Goal: Transaction & Acquisition: Purchase product/service

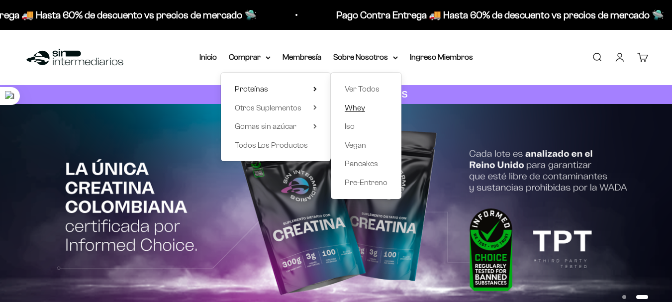
click at [356, 106] on span "Whey" at bounding box center [355, 107] width 20 height 8
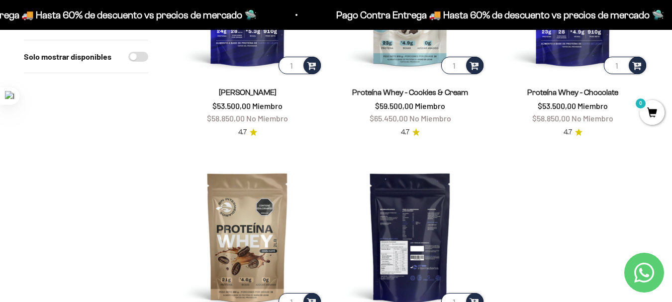
scroll to position [149, 0]
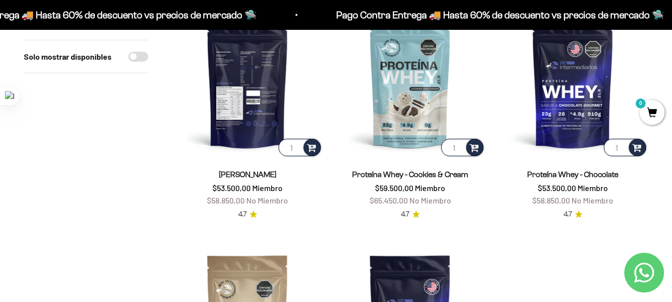
click at [251, 105] on img at bounding box center [247, 82] width 151 height 151
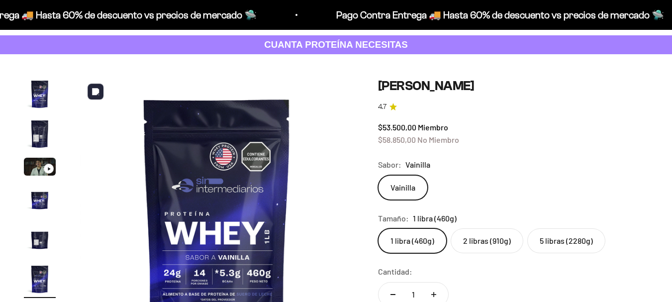
scroll to position [99, 0]
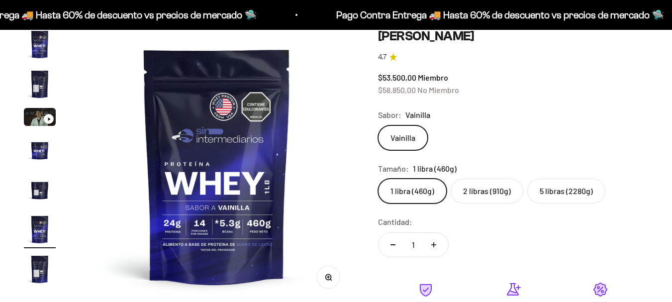
click at [484, 189] on label "2 libras (910g)" at bounding box center [487, 191] width 73 height 25
click at [378, 179] on input "2 libras (910g)" at bounding box center [377, 178] width 0 height 0
radio input "true"
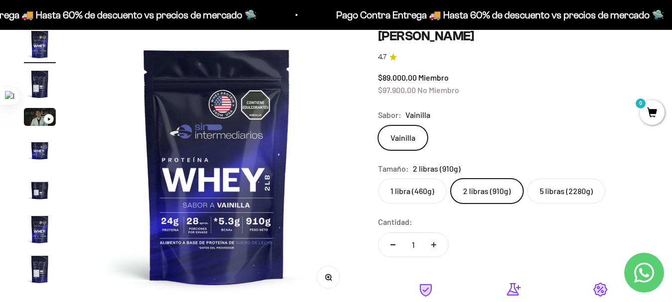
click at [558, 186] on label "5 libras (2280g)" at bounding box center [566, 191] width 78 height 25
click at [378, 179] on input "5 libras (2280g)" at bounding box center [377, 178] width 0 height 0
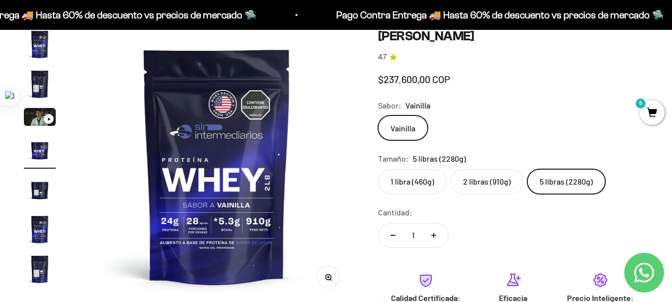
scroll to position [0, 841]
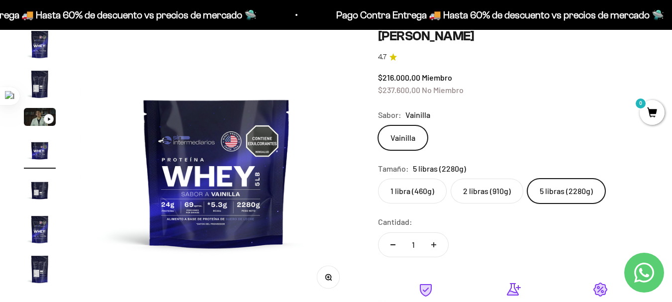
click at [488, 194] on label "2 libras (910g)" at bounding box center [487, 191] width 73 height 25
click at [378, 179] on input "2 libras (910g)" at bounding box center [377, 178] width 0 height 0
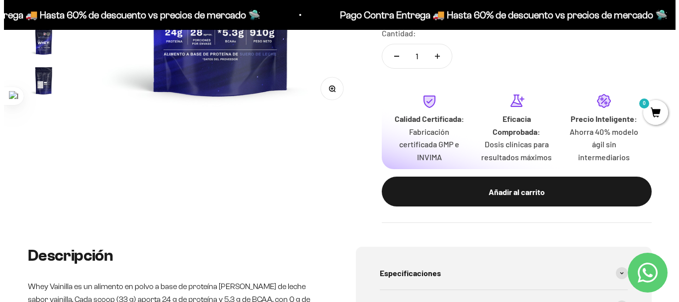
scroll to position [298, 0]
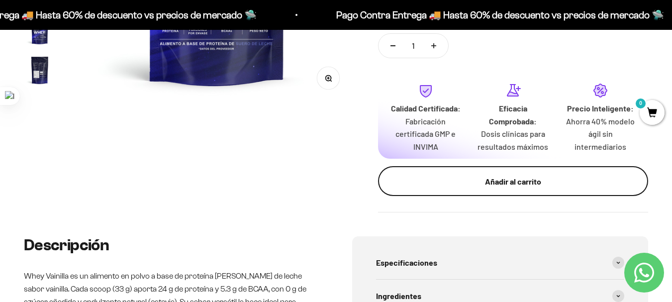
click at [492, 178] on div "Añadir al carrito" at bounding box center [513, 181] width 230 height 13
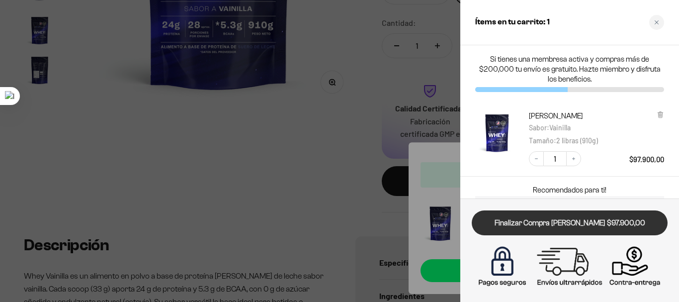
click at [566, 226] on link "Finalizar Compra [PERSON_NAME] $97.900,00" at bounding box center [570, 222] width 196 height 25
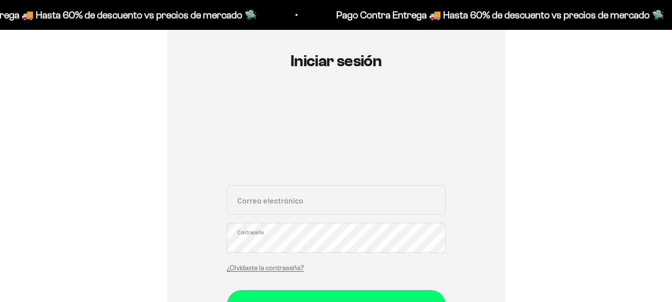
click at [301, 205] on input "Correo electrónico" at bounding box center [336, 200] width 219 height 30
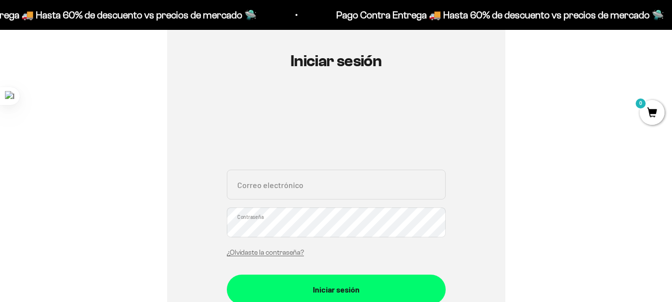
type input "juanpablo.arangobaena@gmail.com"
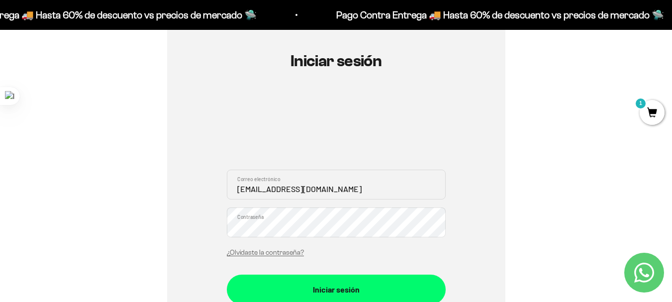
click at [227, 275] on button "Iniciar sesión" at bounding box center [336, 290] width 219 height 30
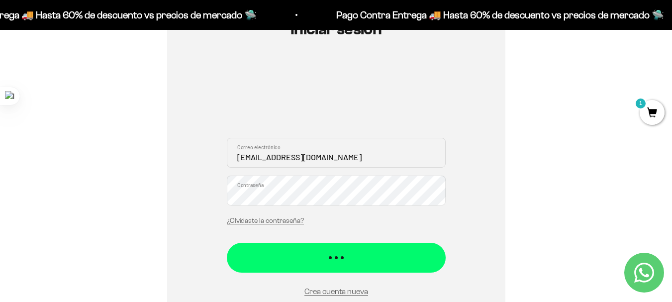
scroll to position [149, 0]
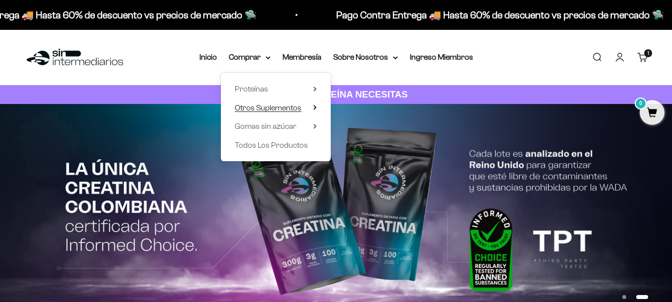
click at [264, 106] on span "Otros Suplementos" at bounding box center [268, 107] width 67 height 8
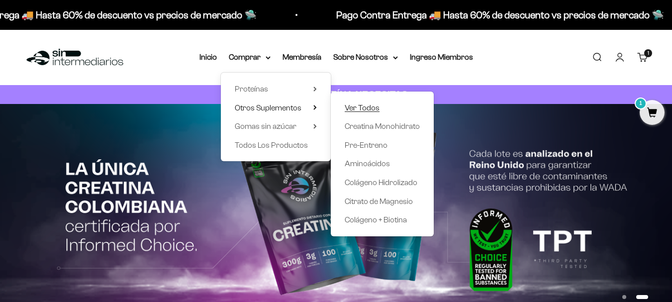
click at [364, 105] on span "Ver Todos" at bounding box center [362, 107] width 35 height 8
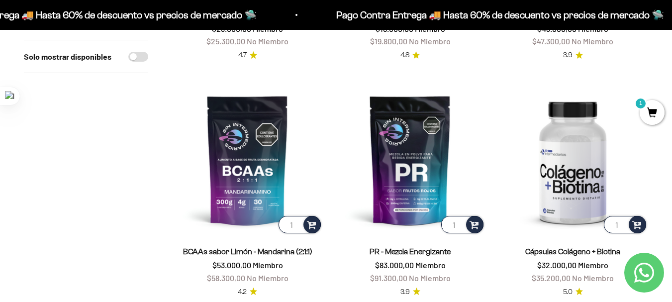
scroll to position [99, 0]
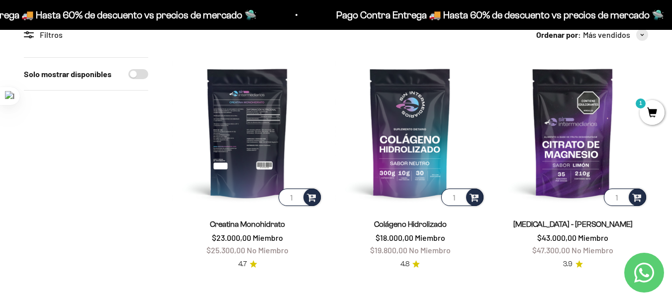
click at [258, 128] on img at bounding box center [247, 132] width 151 height 151
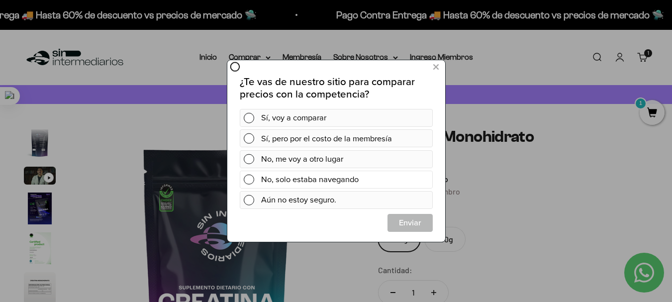
click at [294, 185] on div "No, solo estaba navegando" at bounding box center [345, 180] width 168 height 18
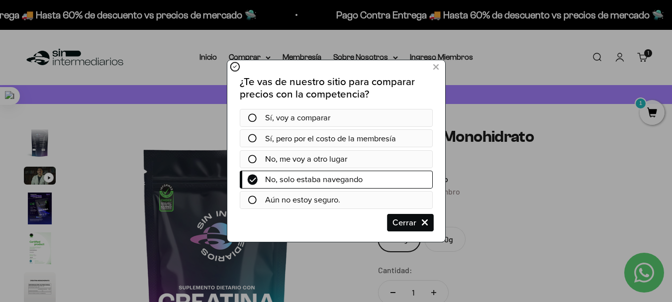
click at [411, 220] on span "Cerrar" at bounding box center [409, 223] width 44 height 18
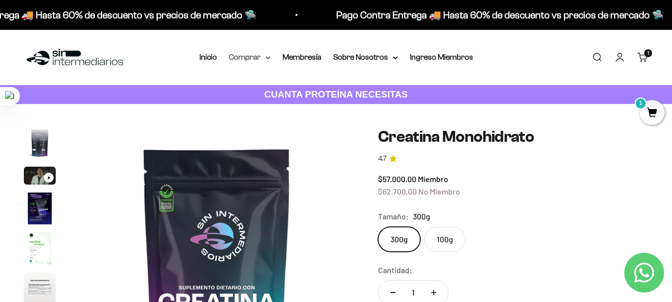
click at [264, 58] on summary "Comprar" at bounding box center [250, 57] width 42 height 13
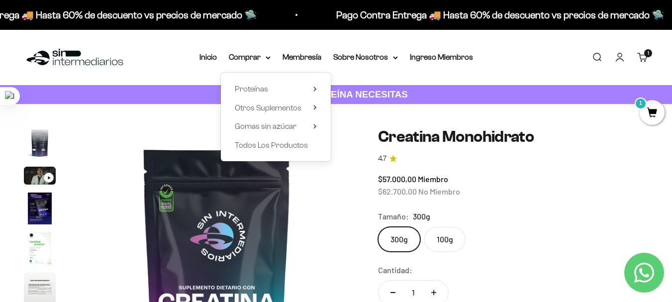
drag, startPoint x: 315, startPoint y: 91, endPoint x: 321, endPoint y: 92, distance: 6.5
click at [315, 91] on icon at bounding box center [314, 89] width 3 height 5
click at [356, 91] on span "Ver Todos" at bounding box center [362, 89] width 35 height 8
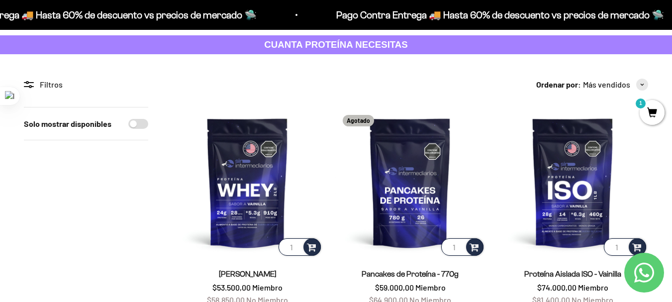
scroll to position [99, 0]
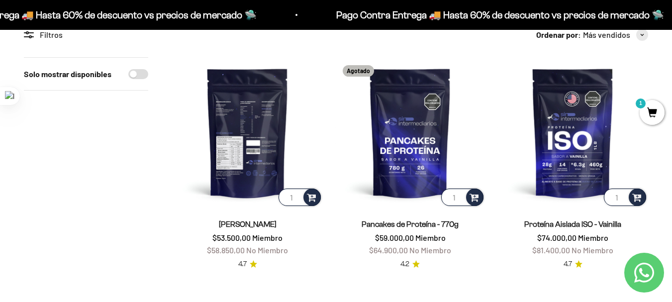
click at [243, 138] on img at bounding box center [247, 132] width 151 height 151
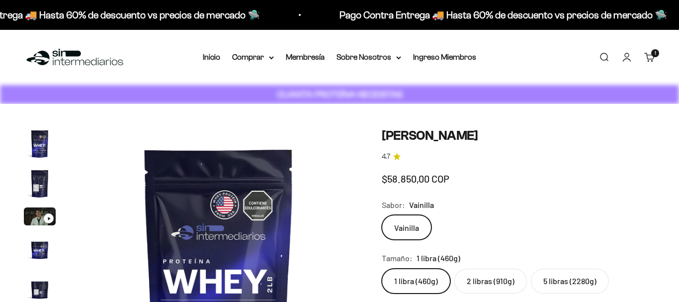
click at [651, 54] on cart-count "1 artículo 1" at bounding box center [655, 53] width 8 height 8
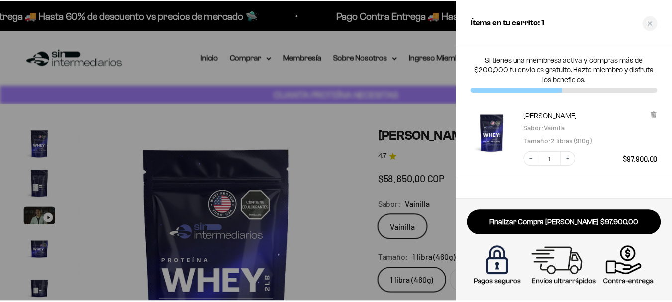
scroll to position [0, 1422]
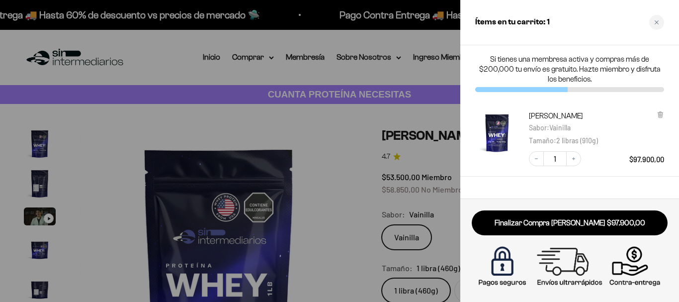
click at [656, 21] on icon "Close cart" at bounding box center [657, 22] width 4 height 4
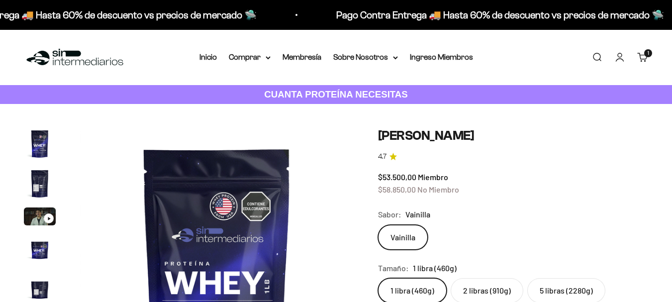
scroll to position [0, 1402]
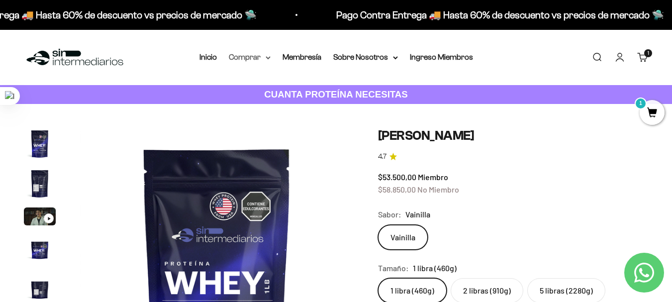
click at [270, 57] on icon at bounding box center [268, 58] width 4 height 2
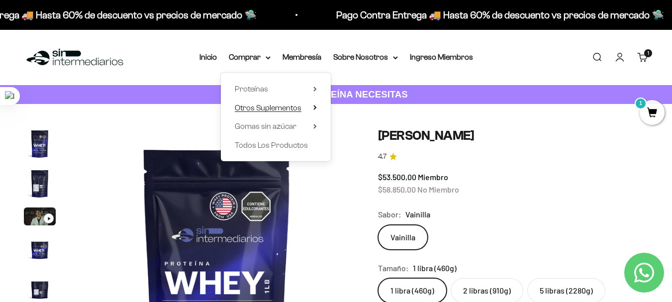
click at [317, 107] on icon at bounding box center [314, 107] width 3 height 5
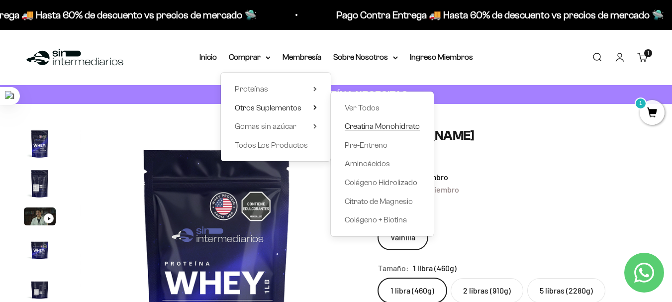
click at [381, 125] on span "Creatina Monohidrato" at bounding box center [382, 126] width 75 height 8
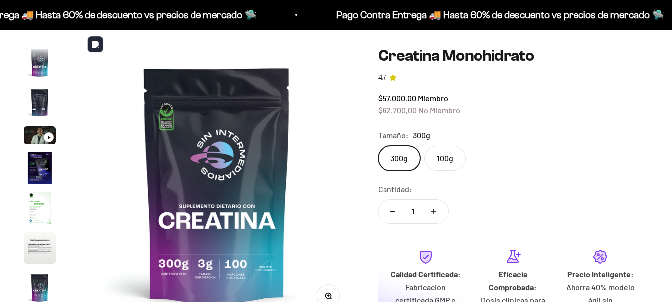
scroll to position [41, 0]
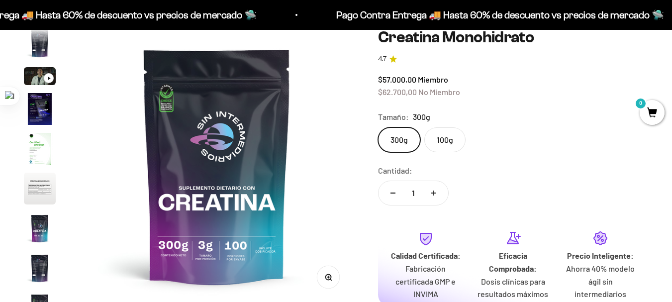
click at [450, 139] on label "100g" at bounding box center [444, 139] width 41 height 25
click at [378, 127] on input "100g" at bounding box center [377, 127] width 0 height 0
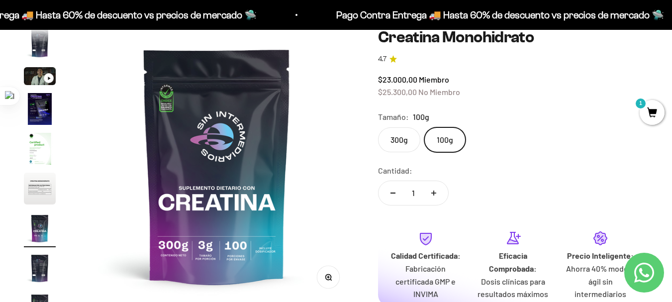
scroll to position [0, 1682]
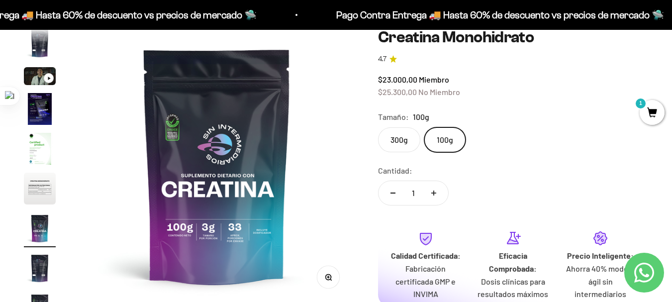
click at [408, 137] on label "300g" at bounding box center [399, 139] width 42 height 25
click at [378, 127] on input "300g" at bounding box center [377, 127] width 0 height 0
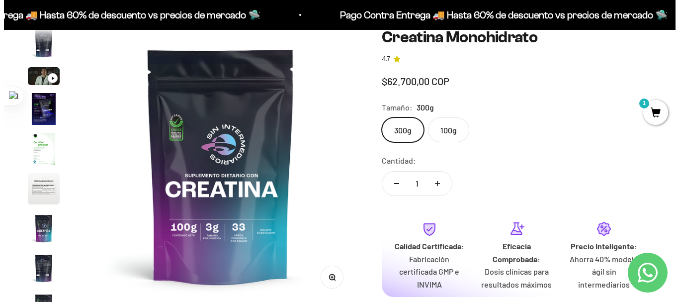
scroll to position [0, 2243]
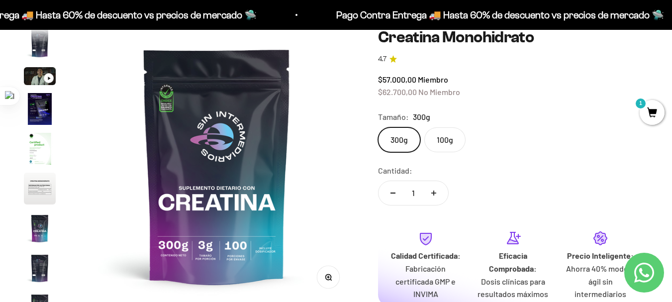
click at [649, 110] on span "1" at bounding box center [652, 112] width 25 height 25
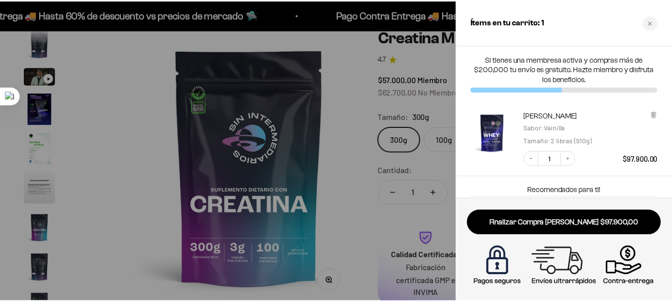
scroll to position [0, 2276]
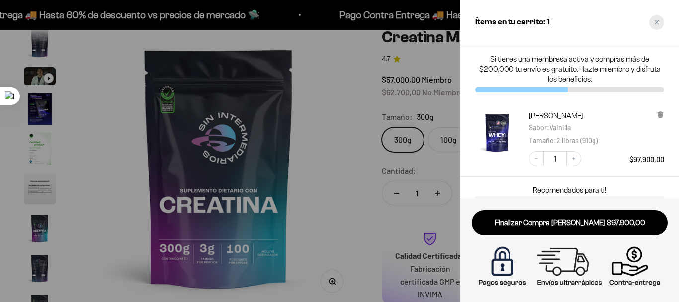
click at [655, 21] on icon "Close cart" at bounding box center [656, 22] width 5 height 5
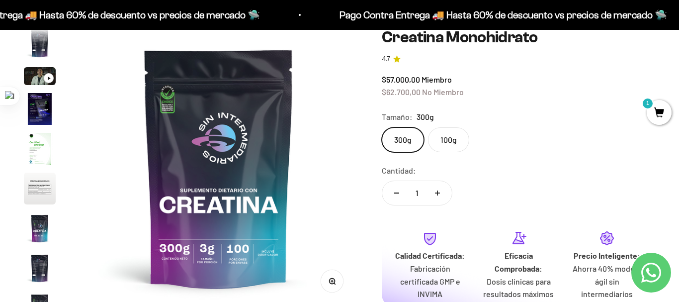
scroll to position [0, 2243]
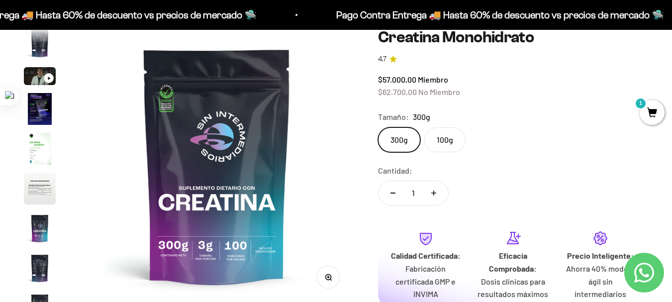
click at [652, 109] on span "1" at bounding box center [652, 112] width 25 height 25
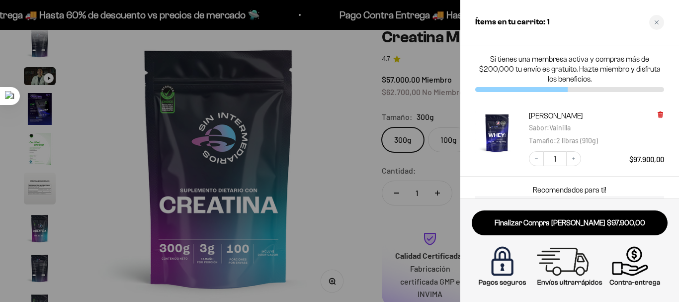
click at [663, 115] on icon at bounding box center [660, 114] width 7 height 7
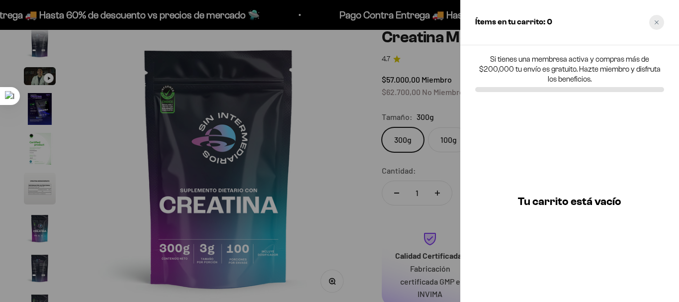
click at [658, 23] on icon "Close cart" at bounding box center [656, 22] width 5 height 5
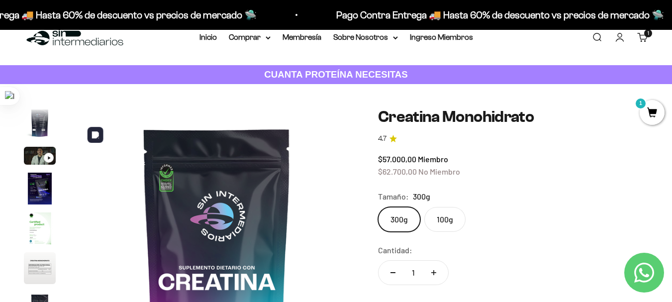
scroll to position [0, 0]
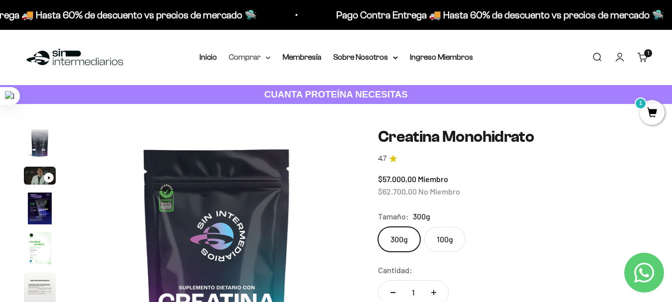
click at [258, 61] on summary "Comprar" at bounding box center [250, 57] width 42 height 13
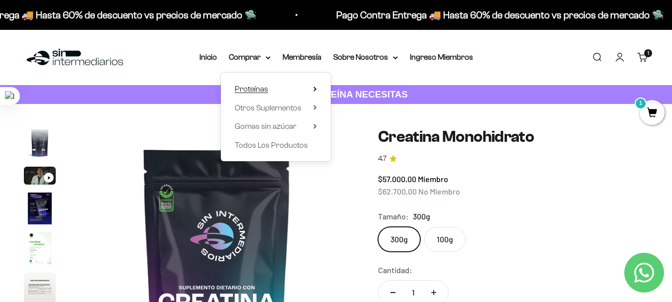
click at [271, 91] on summary "Proteínas" at bounding box center [276, 89] width 82 height 13
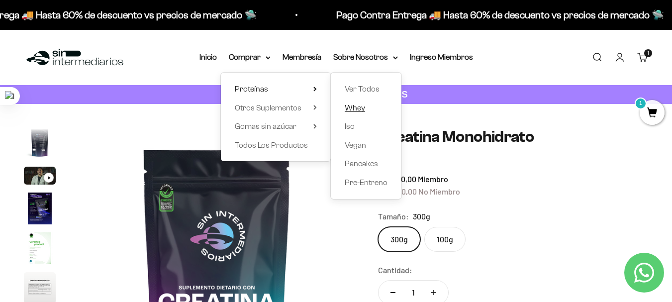
click at [355, 110] on span "Whey" at bounding box center [355, 107] width 20 height 8
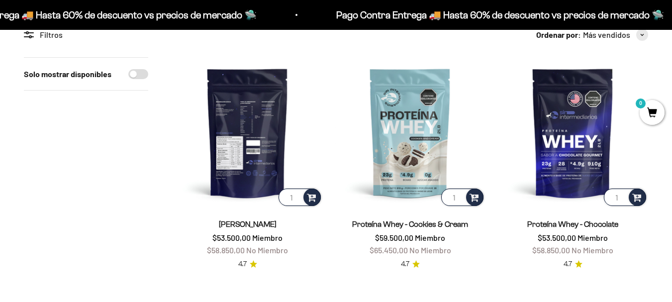
scroll to position [99, 0]
click at [259, 148] on img at bounding box center [247, 132] width 151 height 151
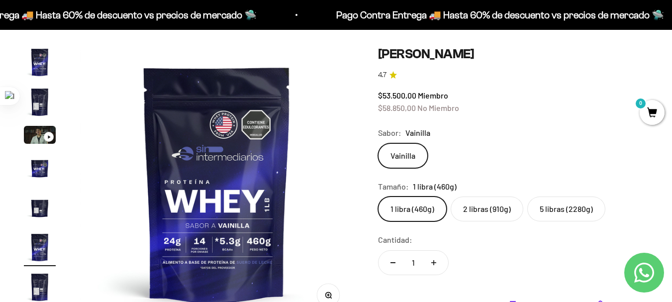
scroll to position [99, 0]
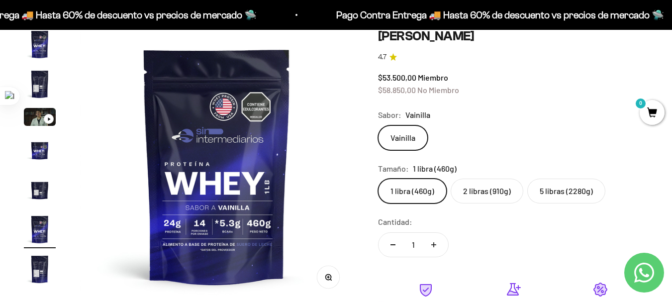
click at [503, 188] on label "2 libras (910g)" at bounding box center [487, 191] width 73 height 25
click at [378, 179] on input "2 libras (910g)" at bounding box center [377, 178] width 0 height 0
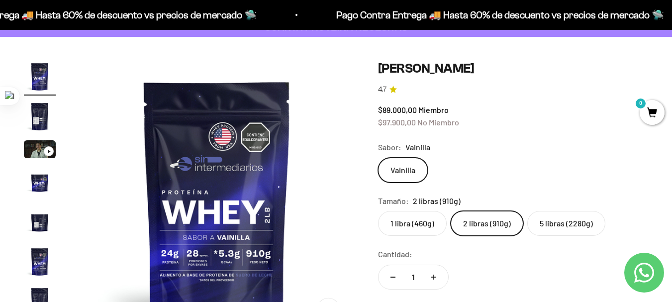
scroll to position [50, 0]
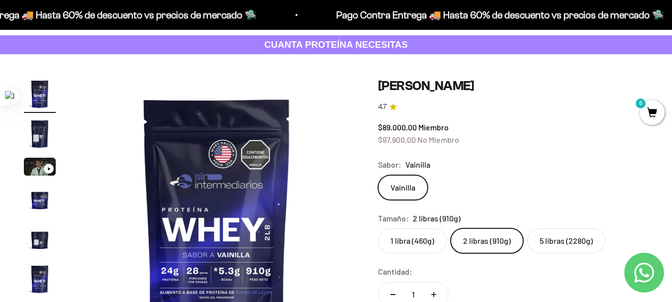
click at [571, 245] on label "5 libras (2280g)" at bounding box center [566, 240] width 78 height 25
click at [378, 228] on input "5 libras (2280g)" at bounding box center [377, 228] width 0 height 0
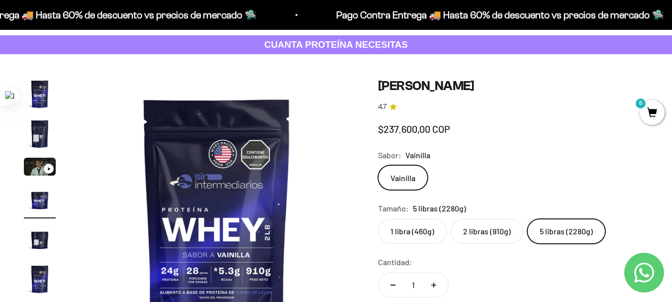
scroll to position [0, 841]
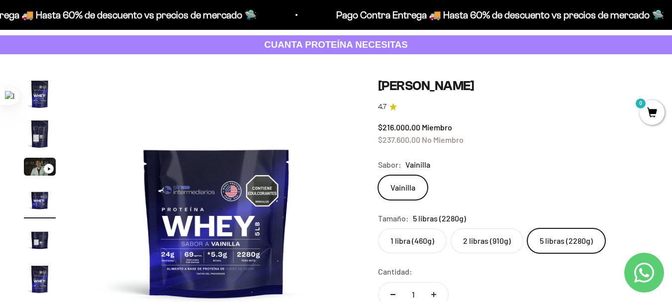
click at [481, 245] on label "2 libras (910g)" at bounding box center [487, 240] width 73 height 25
click at [378, 228] on input "2 libras (910g)" at bounding box center [377, 228] width 0 height 0
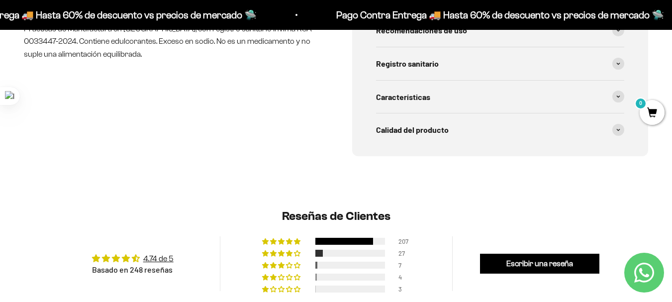
scroll to position [348, 0]
